Goal: Task Accomplishment & Management: Manage account settings

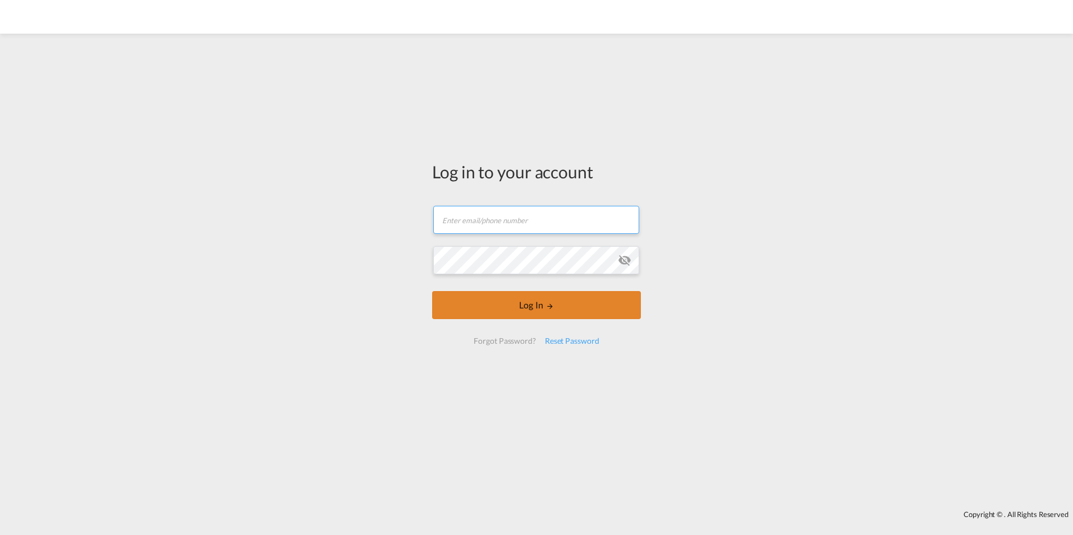
type input "[EMAIL_ADDRESS][DOMAIN_NAME]"
click at [517, 308] on button "Log In" at bounding box center [536, 305] width 209 height 28
type input "[EMAIL_ADDRESS][DOMAIN_NAME]"
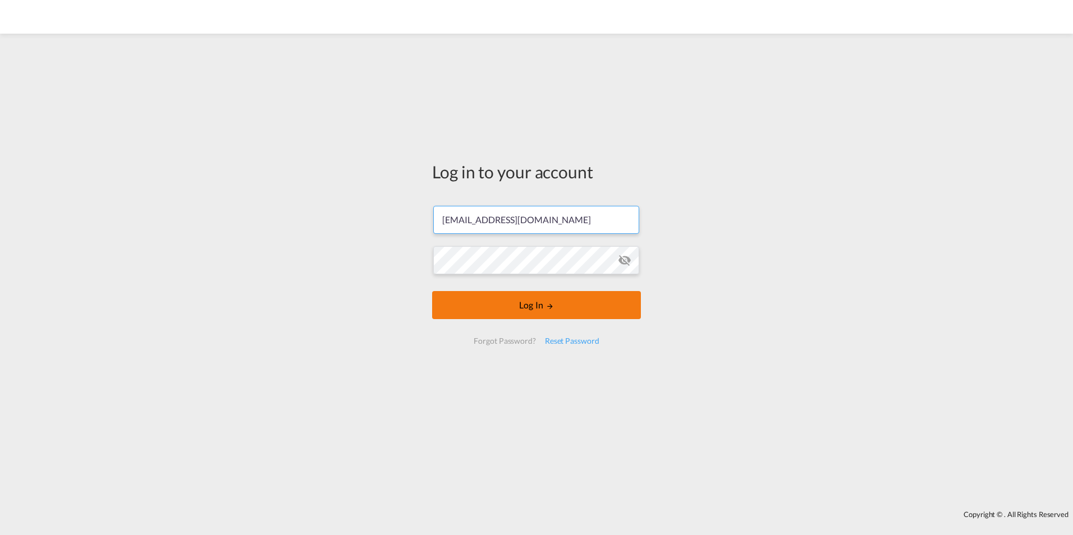
click at [515, 300] on button "Log In" at bounding box center [536, 305] width 209 height 28
